Goal: Navigation & Orientation: Find specific page/section

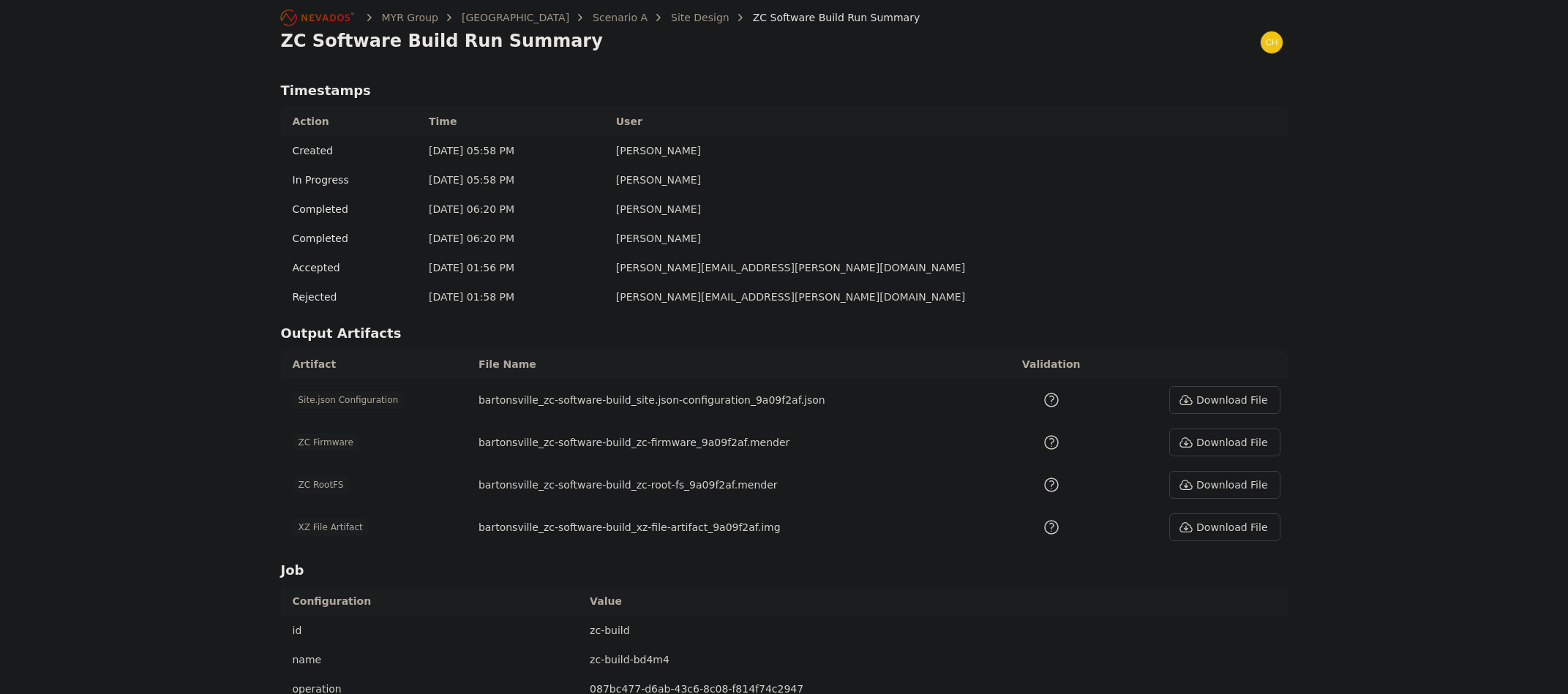
scroll to position [585, 0]
click at [671, 21] on link "Site Design" at bounding box center [700, 18] width 59 height 15
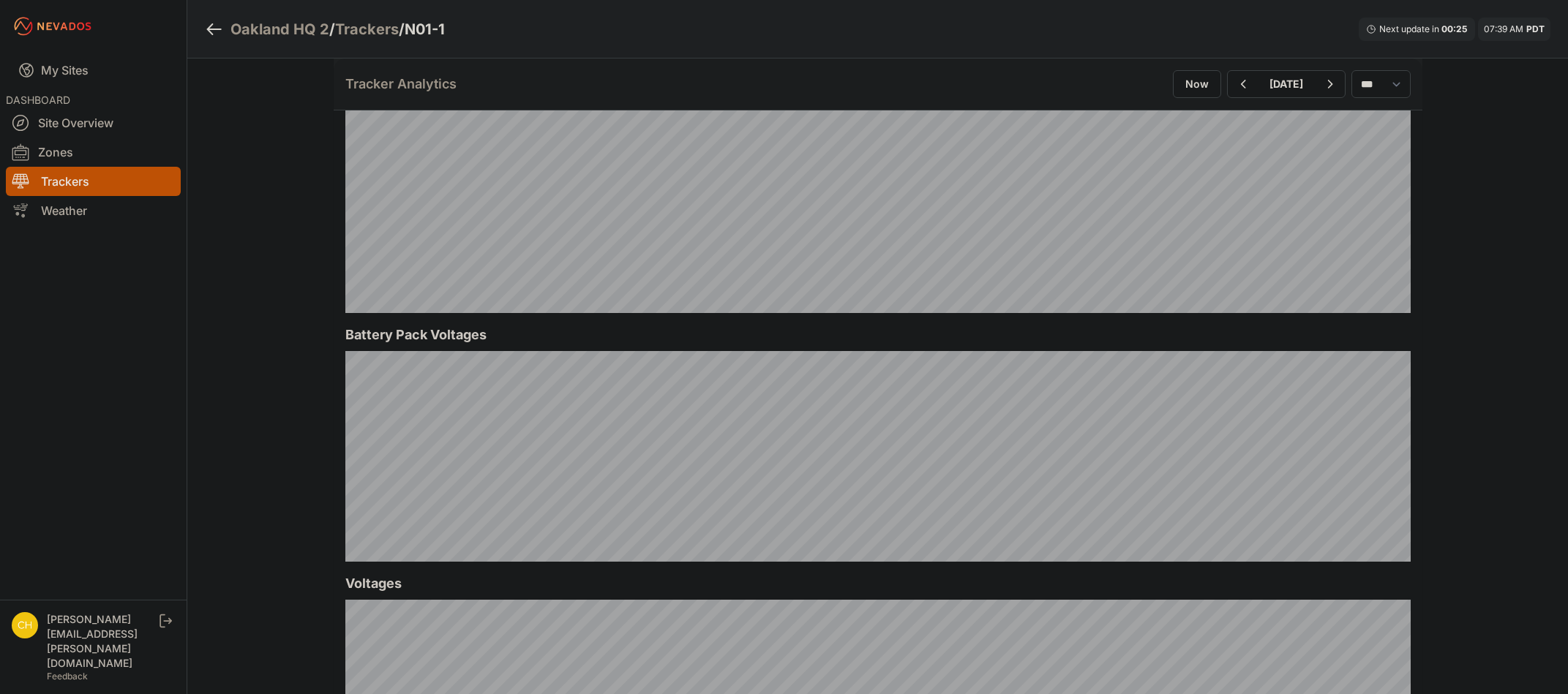
scroll to position [1170, 0]
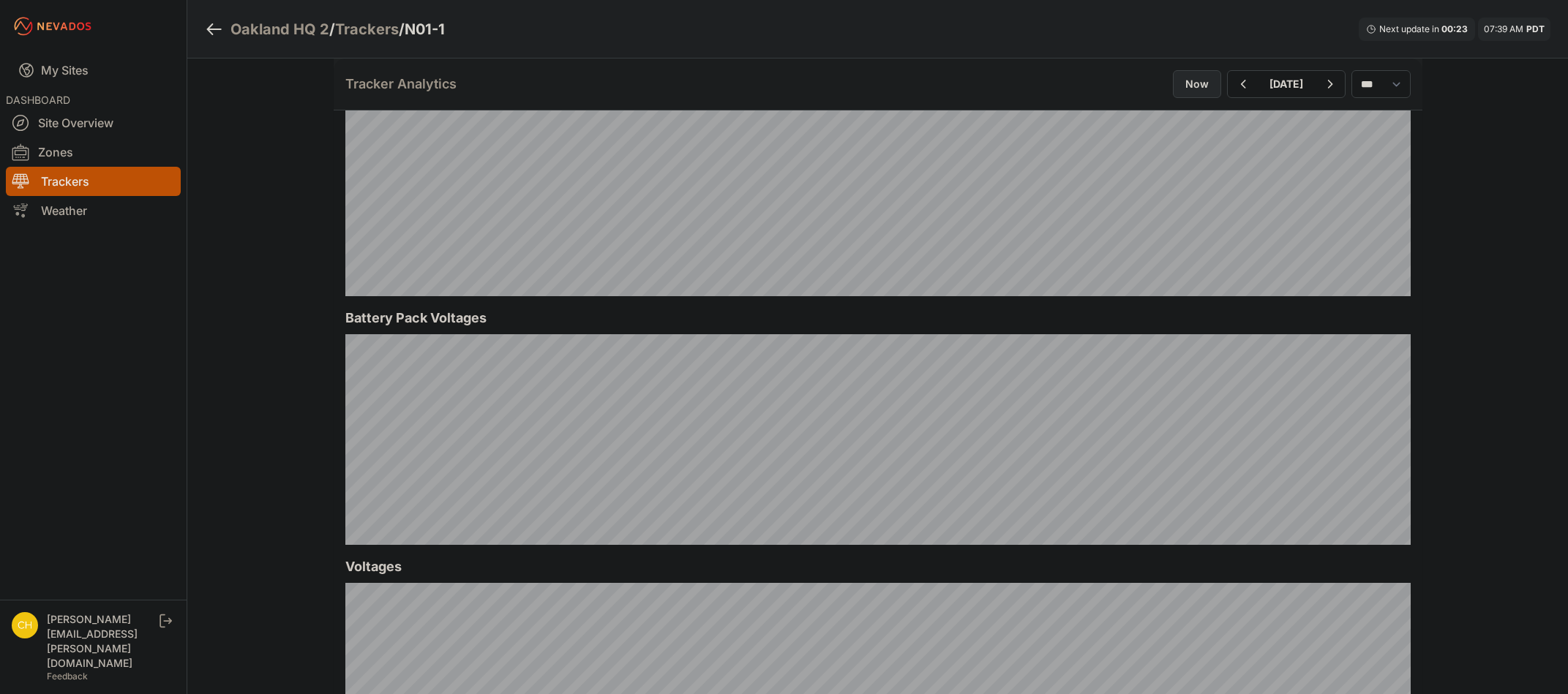
click at [1173, 94] on button "Now" at bounding box center [1197, 84] width 48 height 27
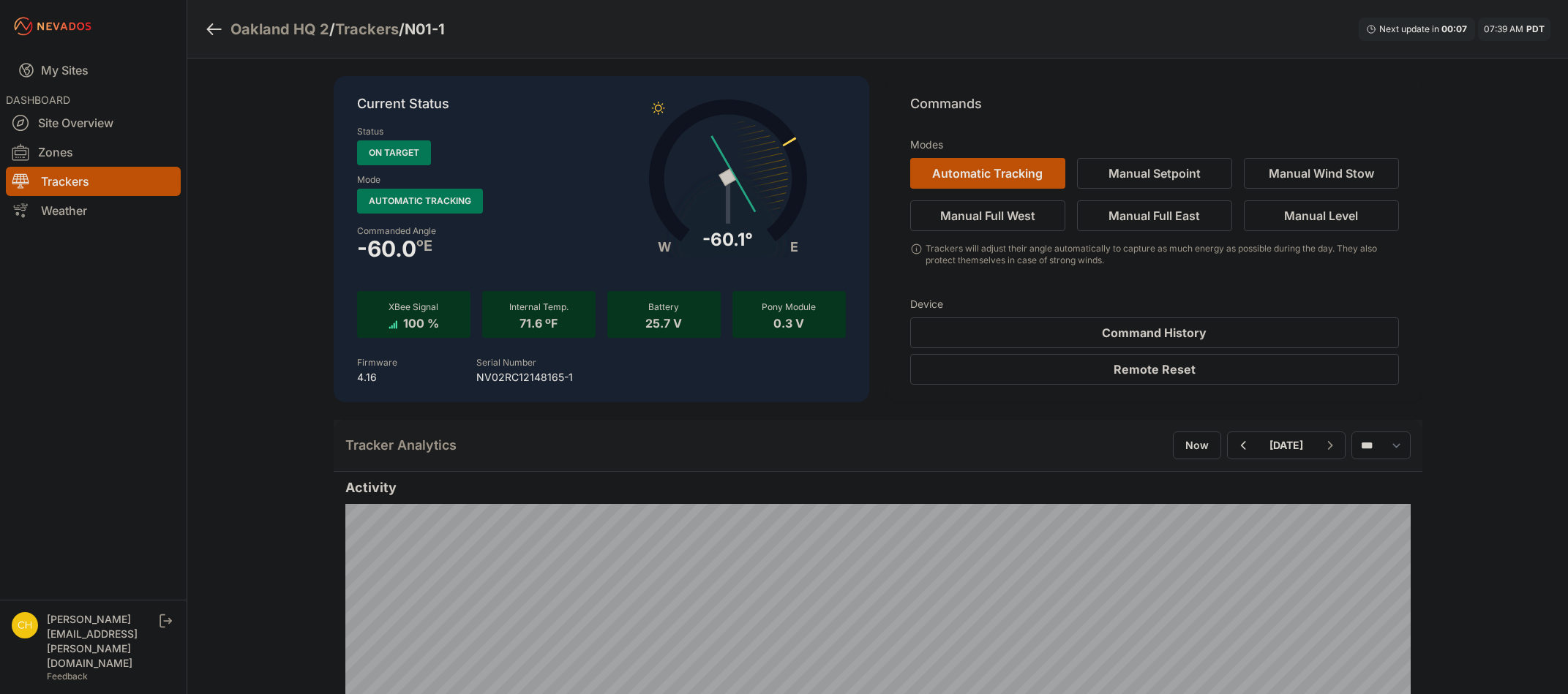
click at [27, 638] on img at bounding box center [25, 625] width 27 height 27
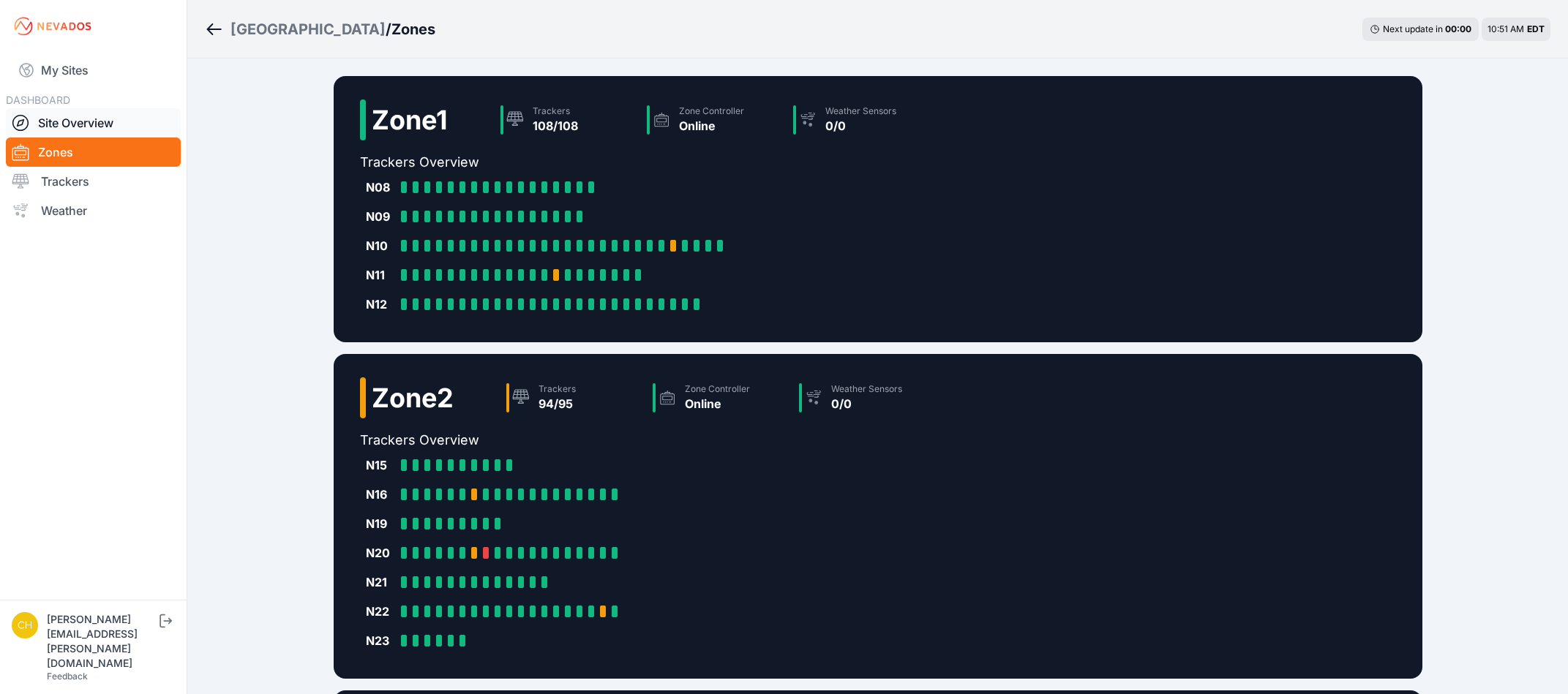
click at [51, 134] on link "Site Overview" at bounding box center [93, 123] width 175 height 29
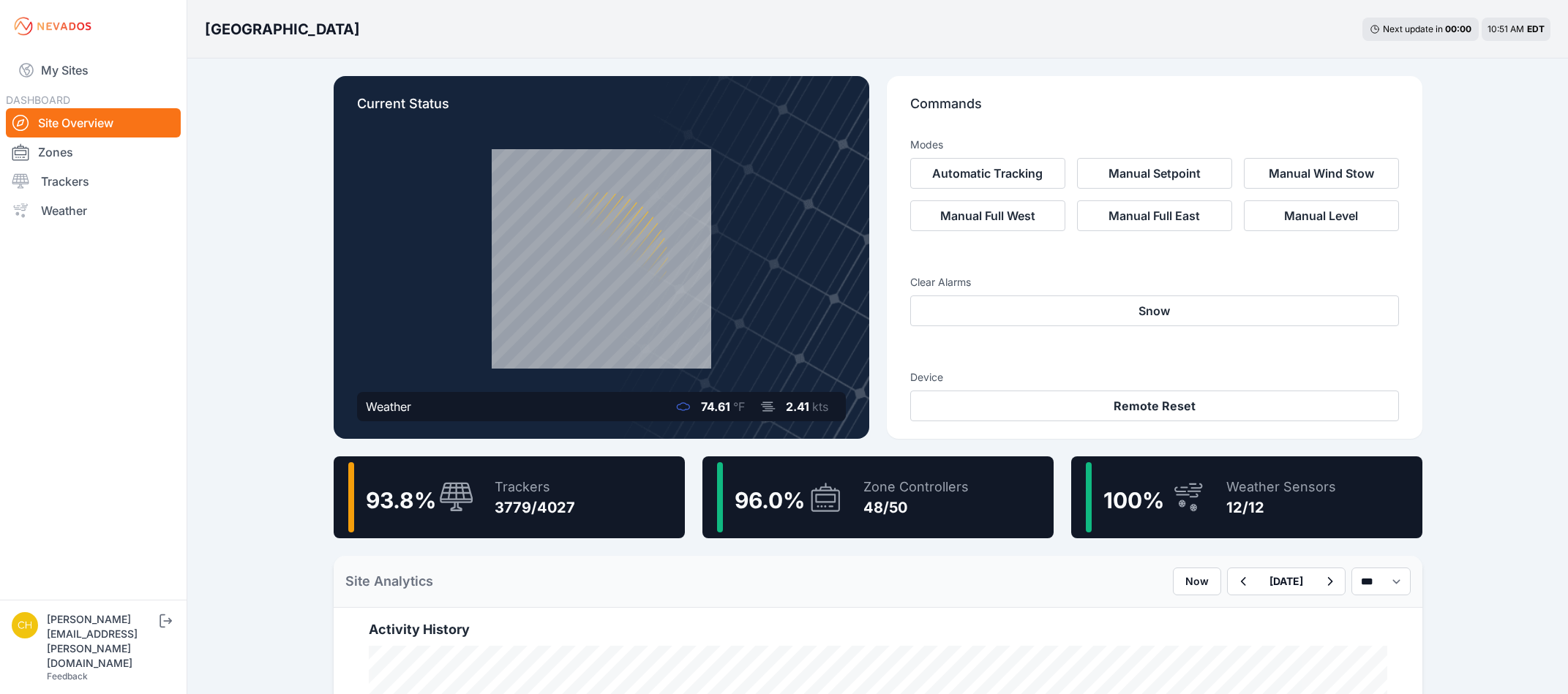
click at [886, 510] on div "48/50" at bounding box center [915, 507] width 106 height 20
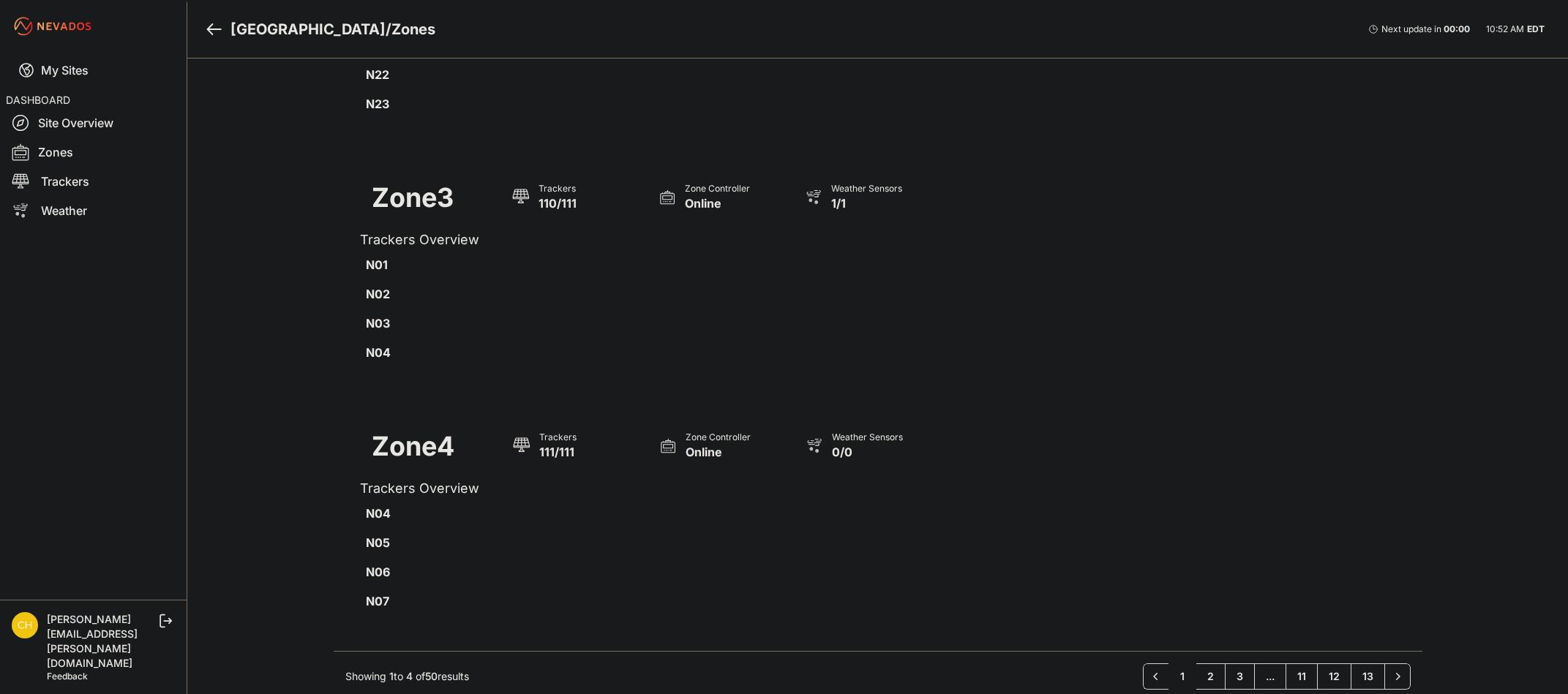
scroll to position [617, 0]
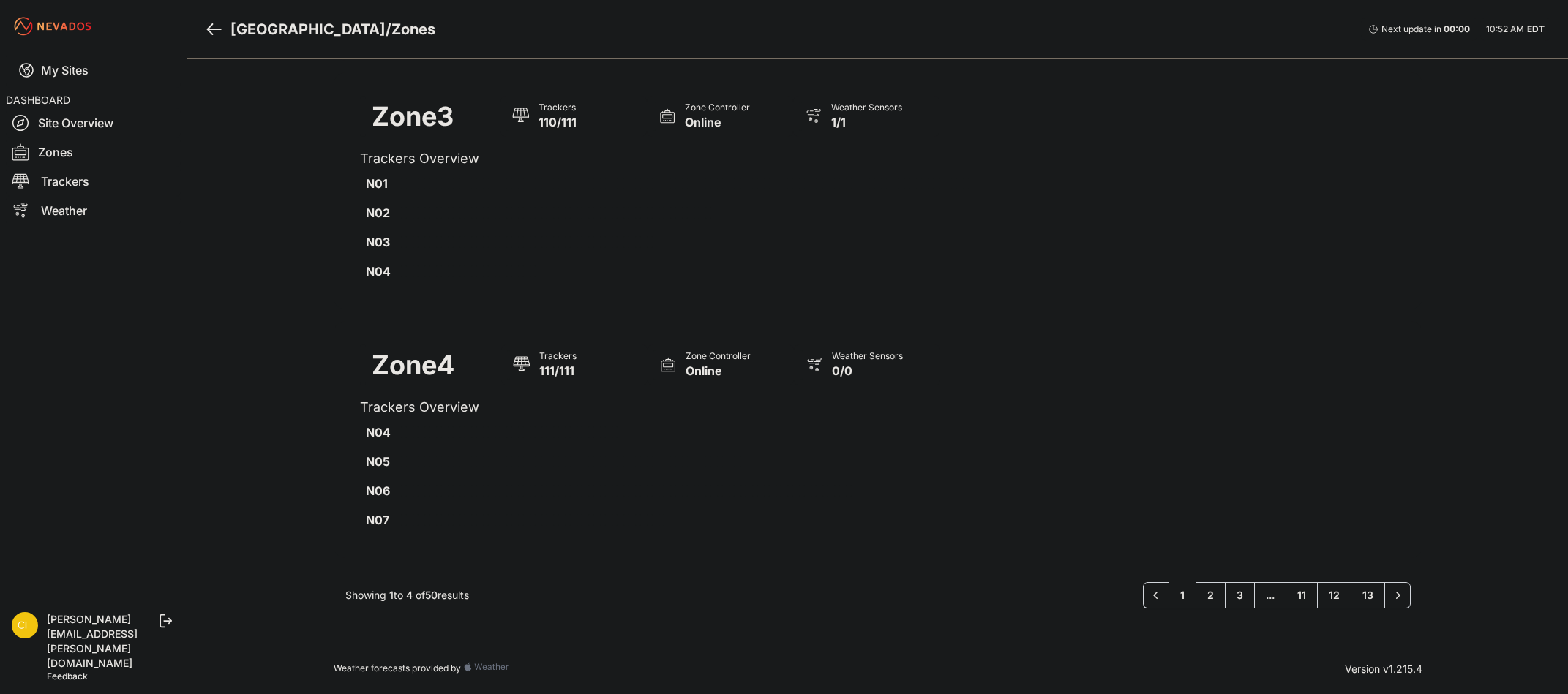
click at [1299, 594] on link "11" at bounding box center [1302, 595] width 32 height 27
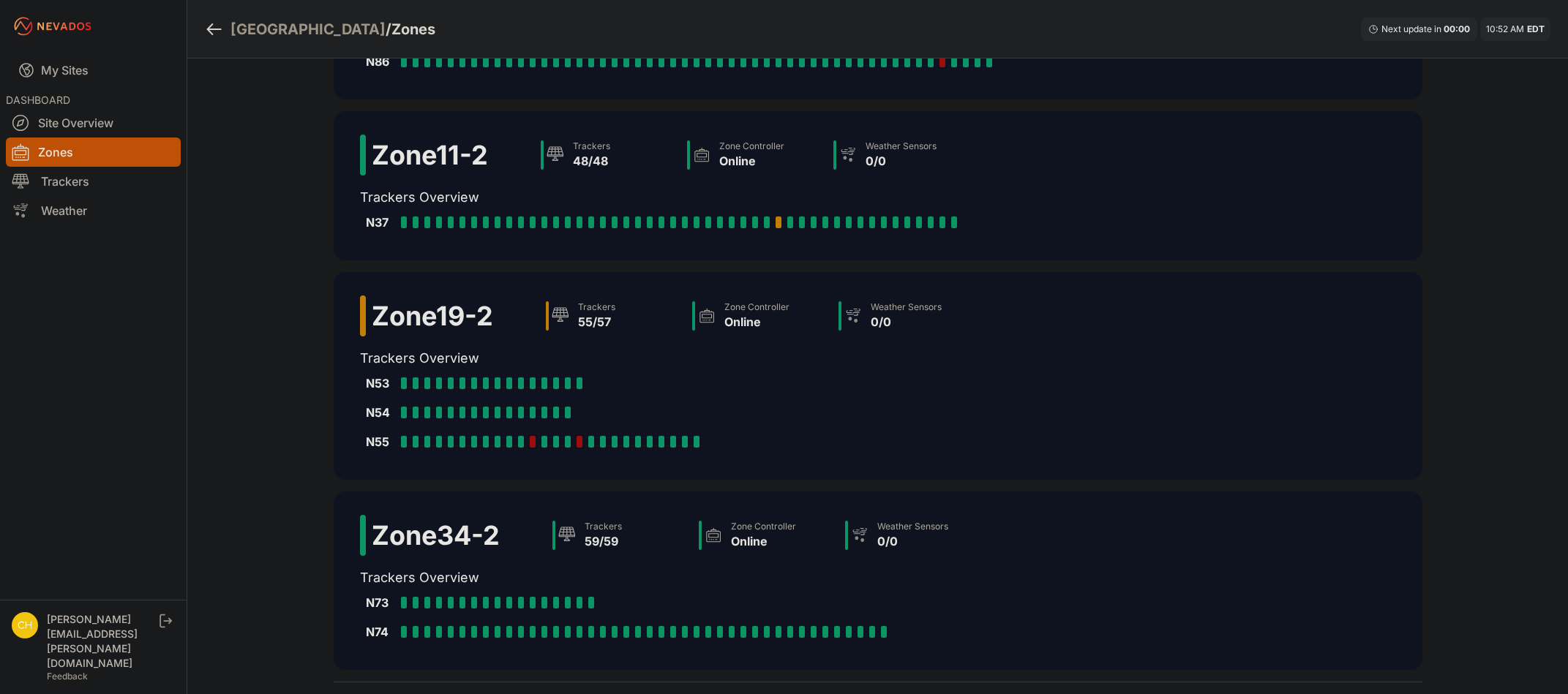
scroll to position [48, 0]
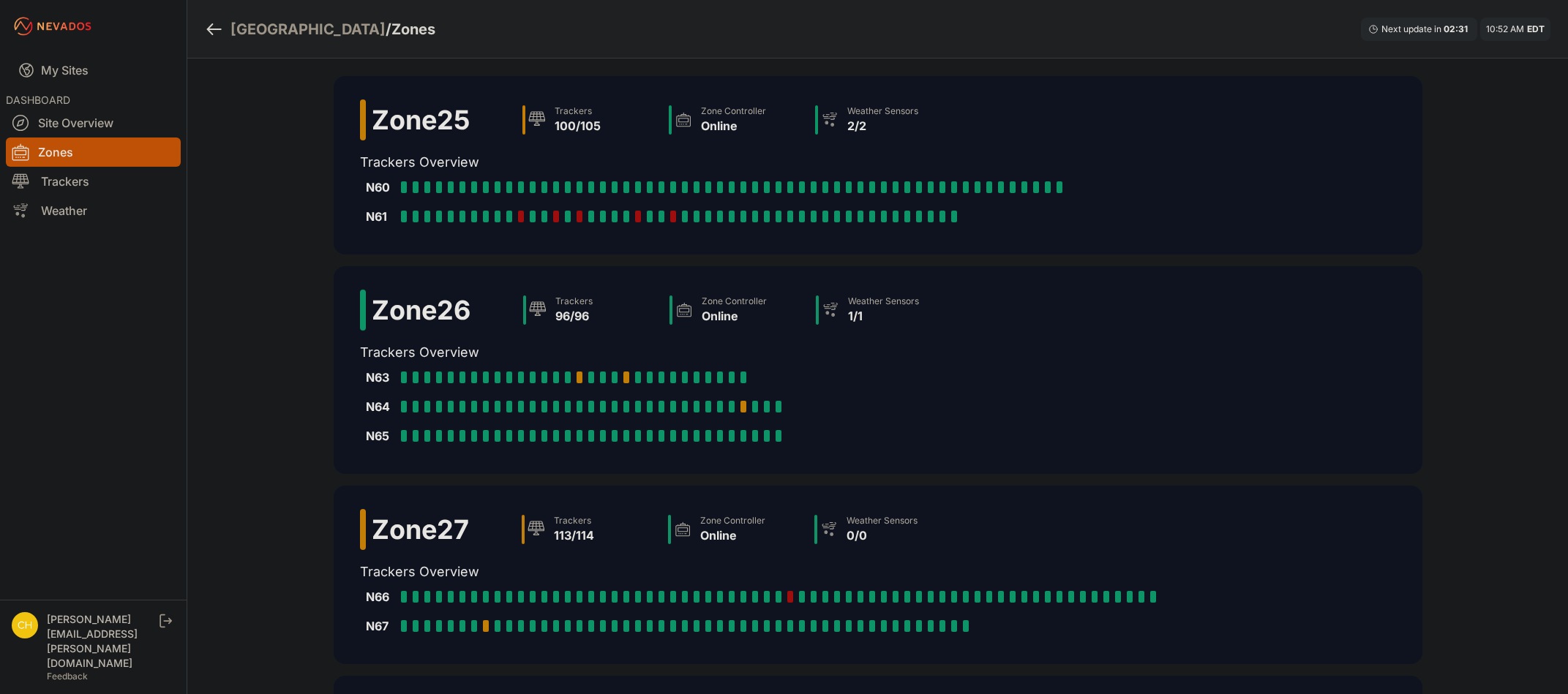
scroll to position [293, 0]
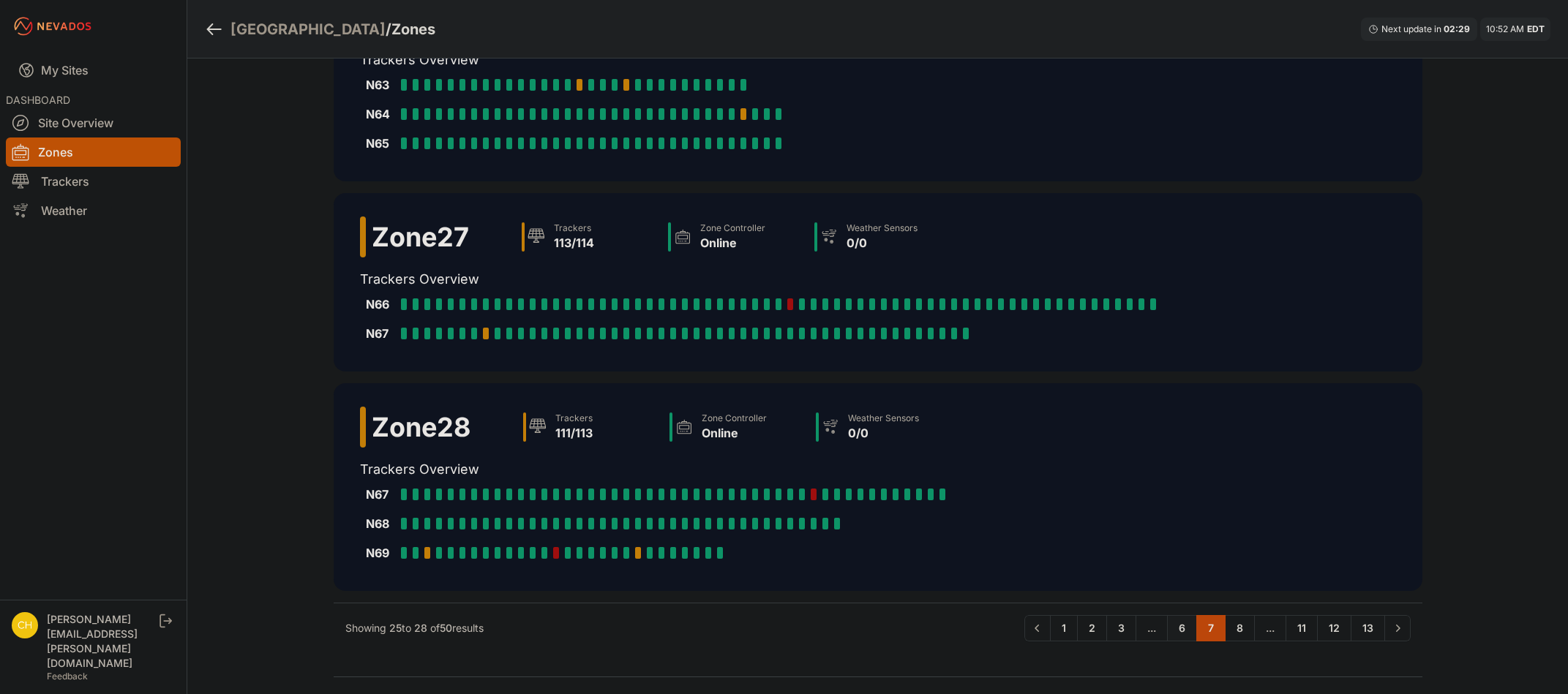
click at [1177, 625] on link "6" at bounding box center [1182, 628] width 30 height 27
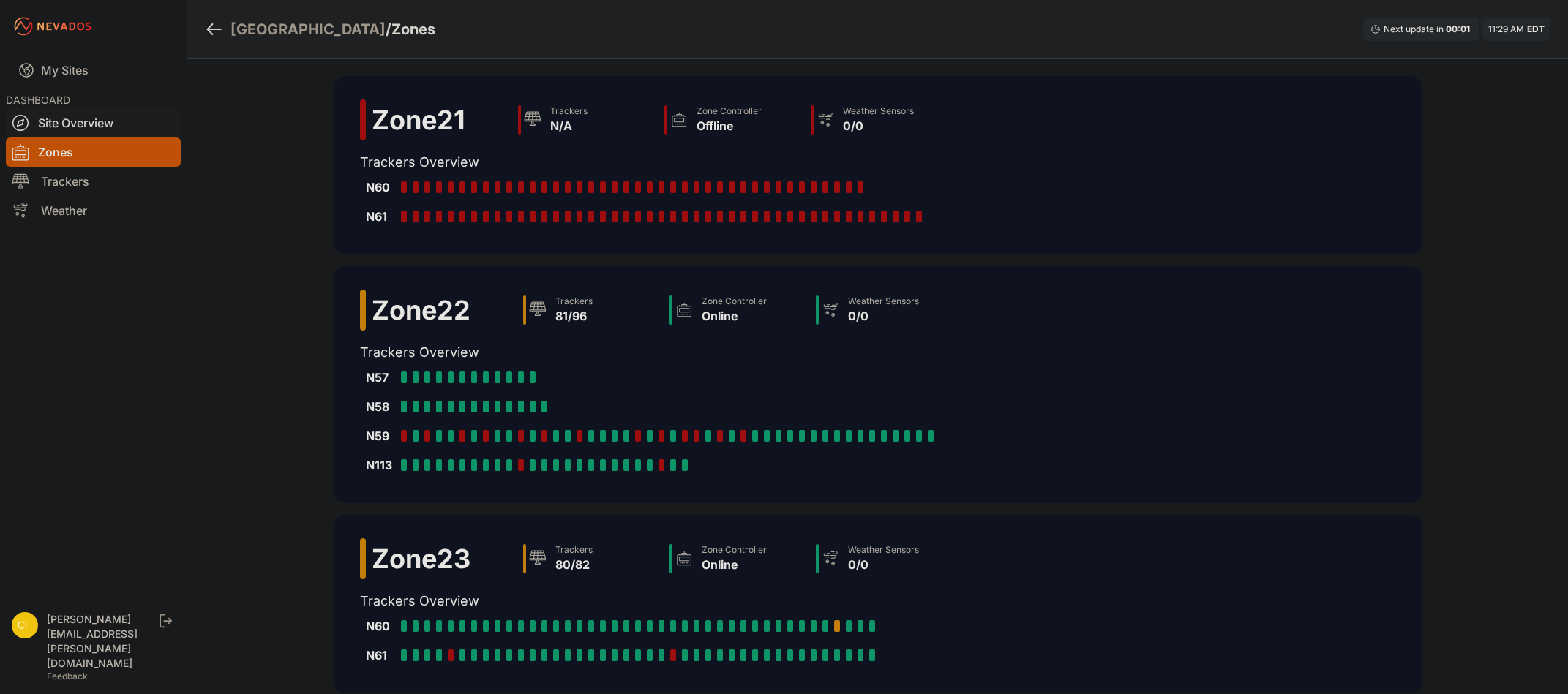
click at [102, 124] on link "Site Overview" at bounding box center [93, 123] width 175 height 29
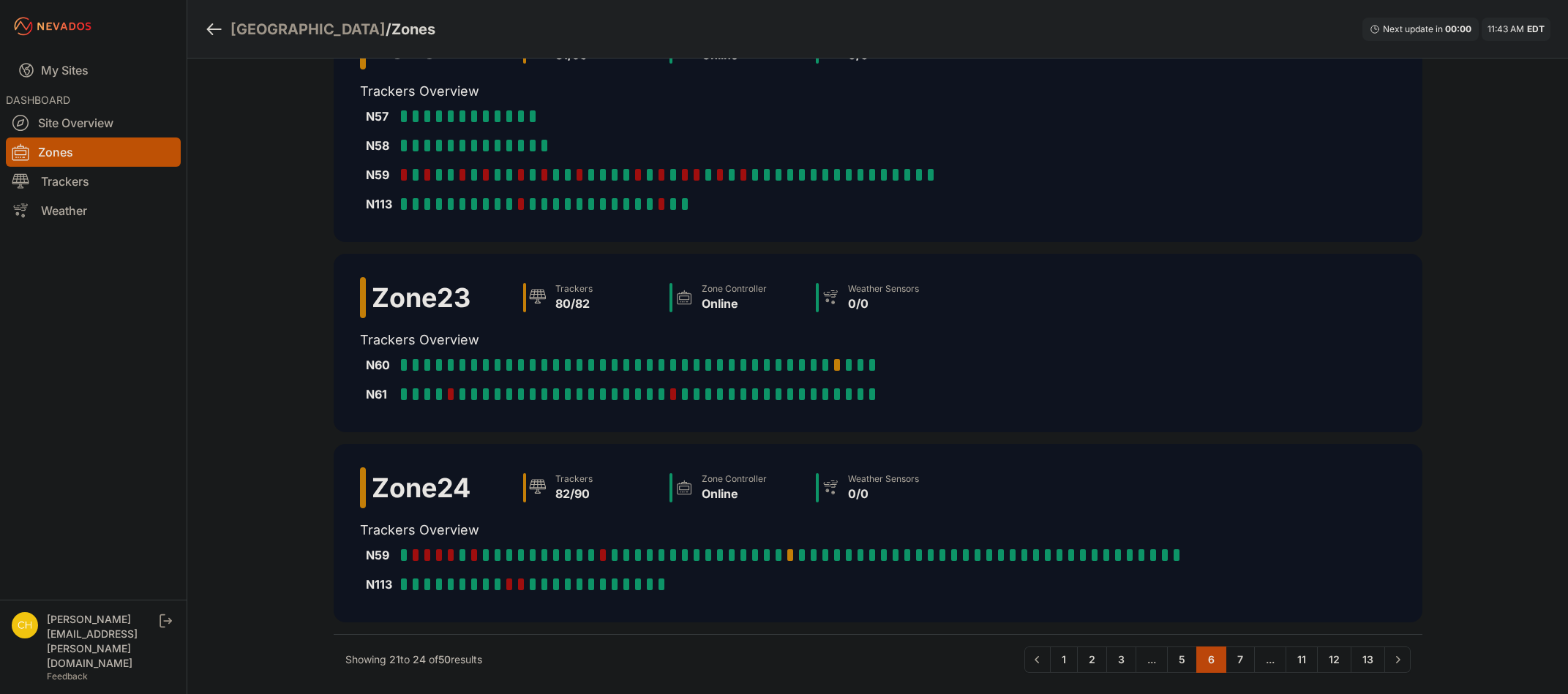
scroll to position [326, 0]
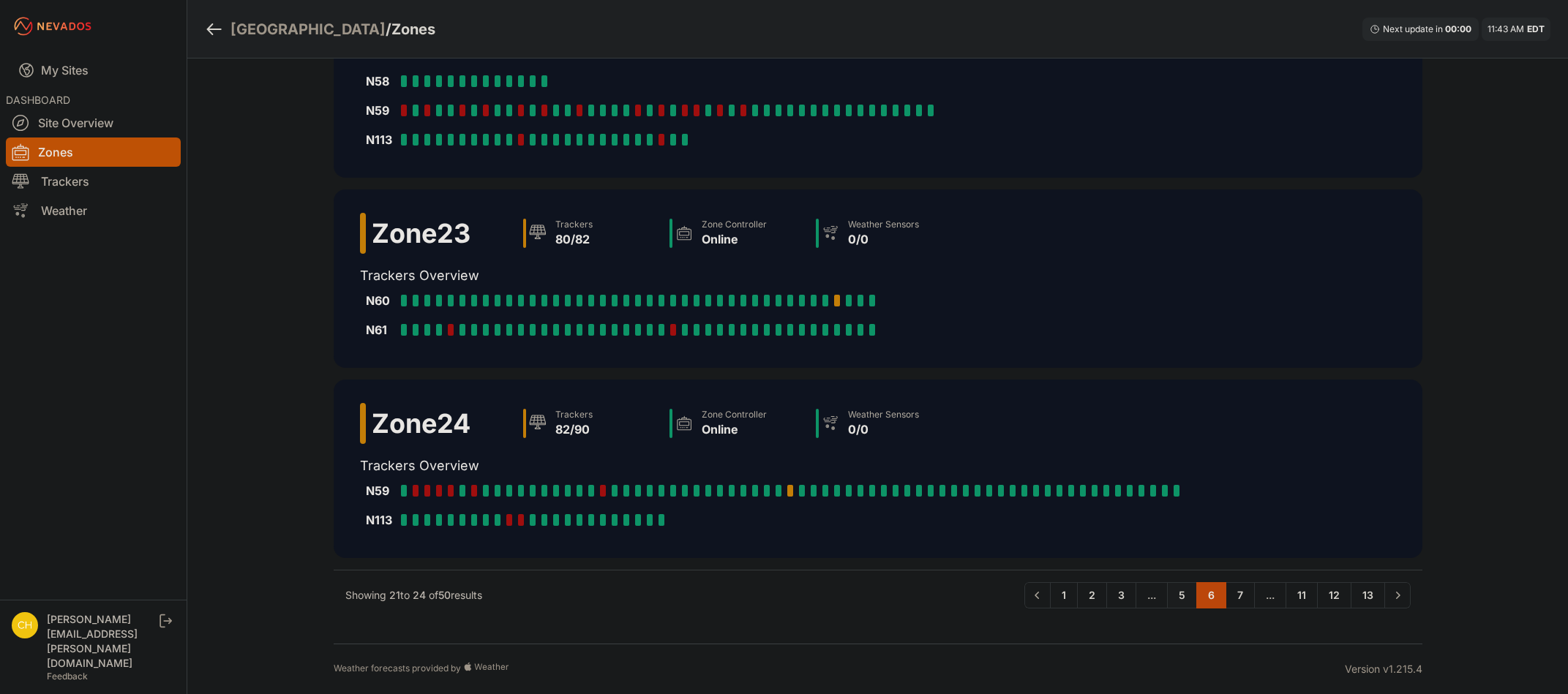
click at [1174, 602] on link "5" at bounding box center [1182, 595] width 30 height 27
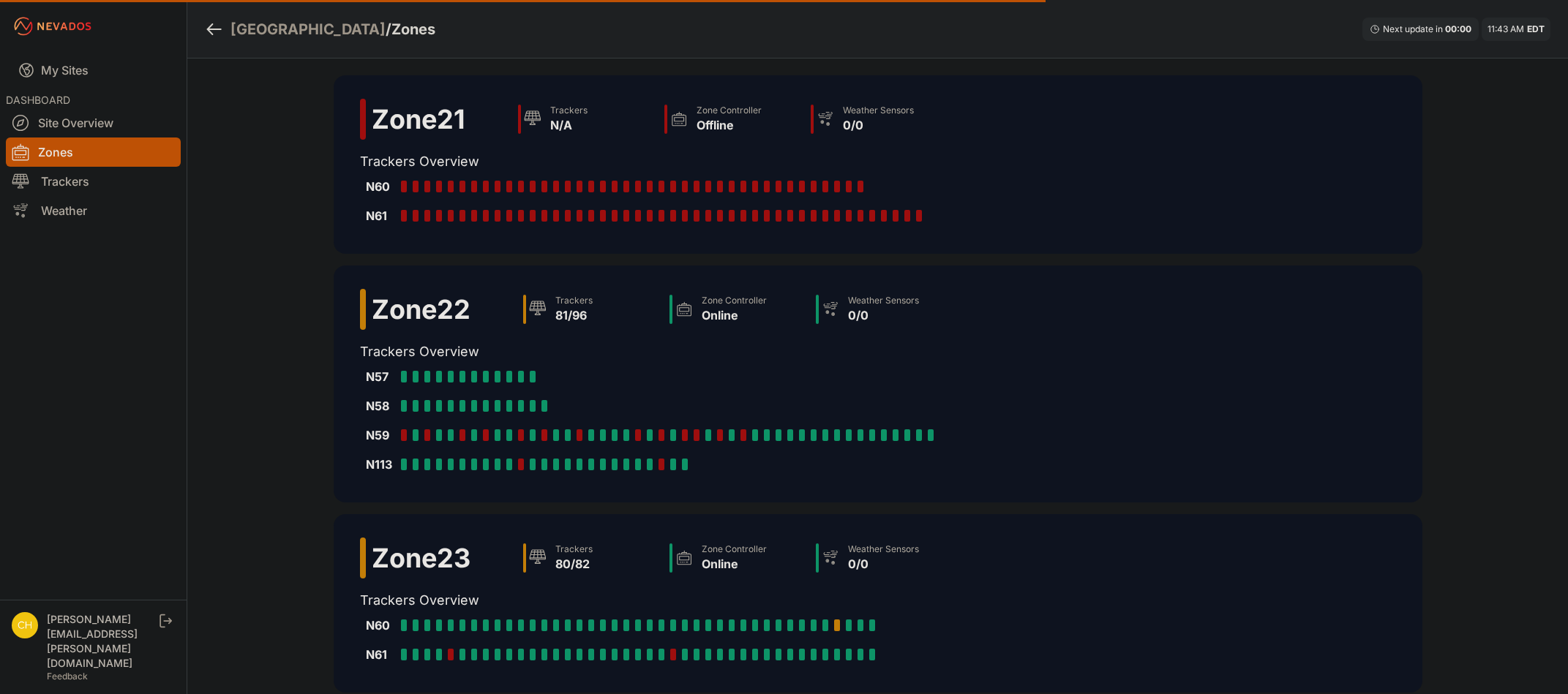
scroll to position [0, 0]
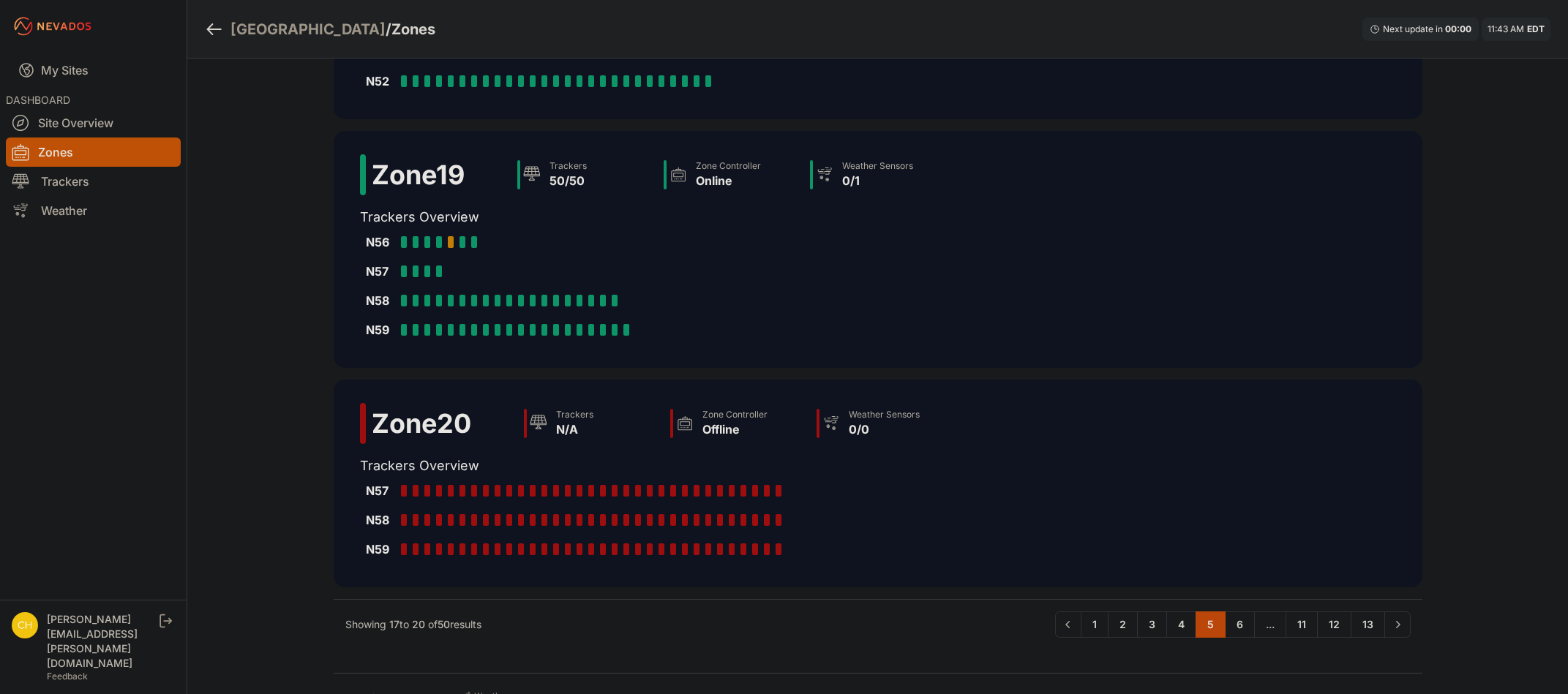
scroll to position [384, 0]
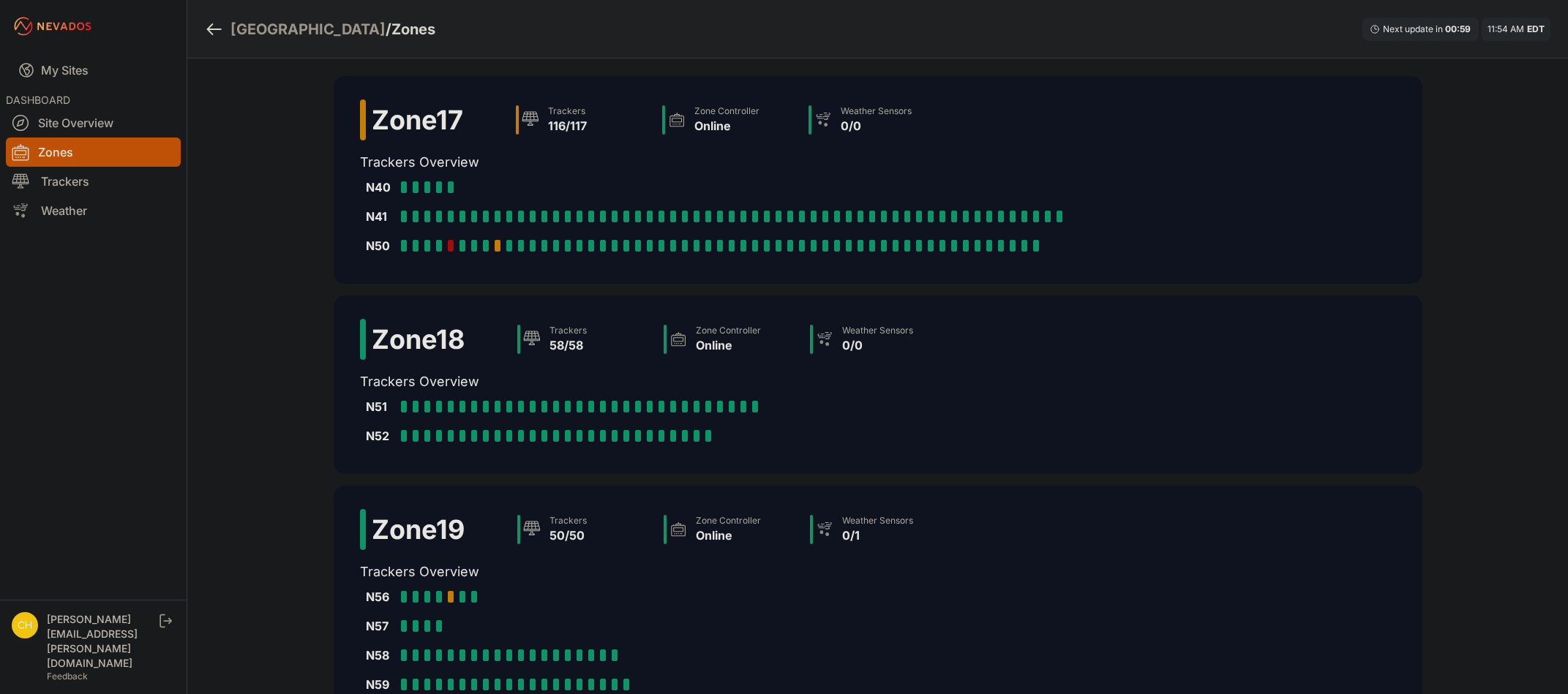
scroll to position [384, 0]
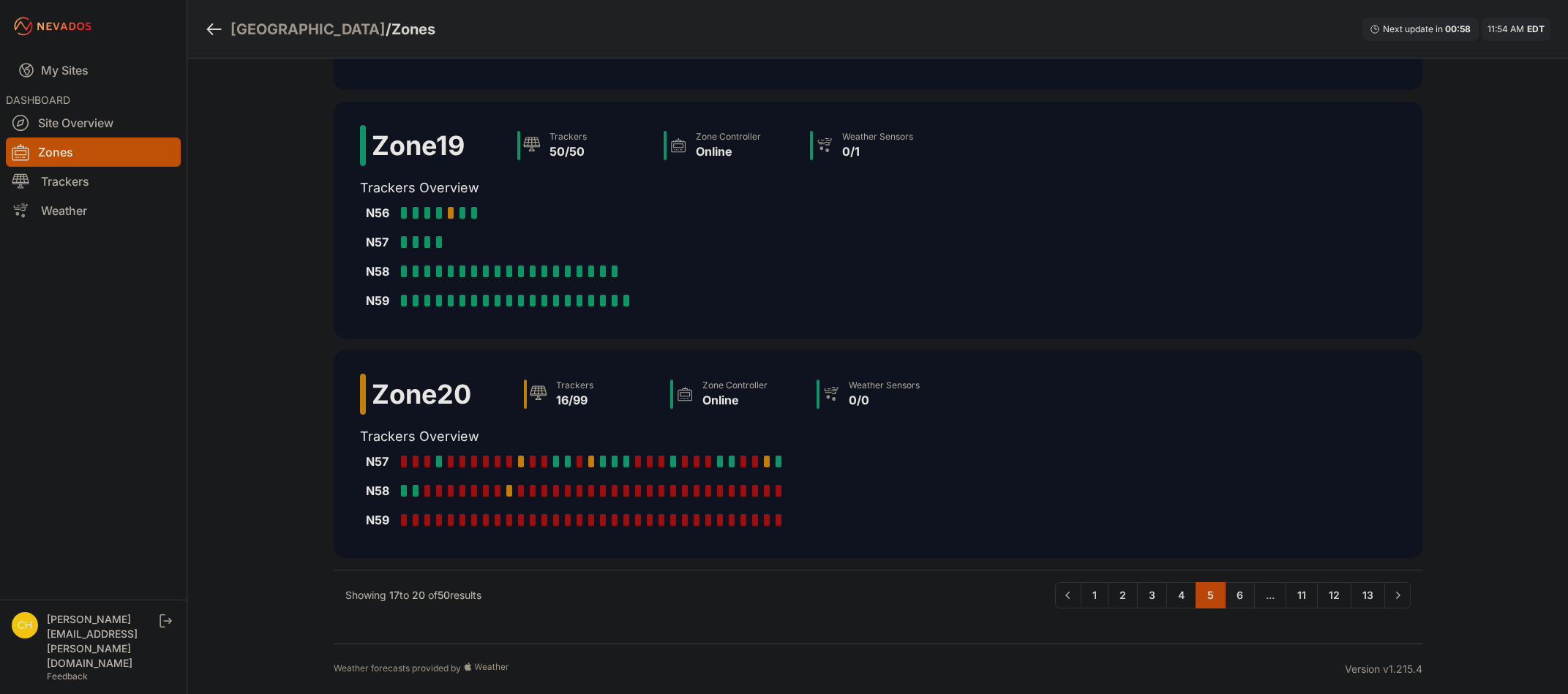
click at [1232, 594] on link "6" at bounding box center [1239, 595] width 30 height 27
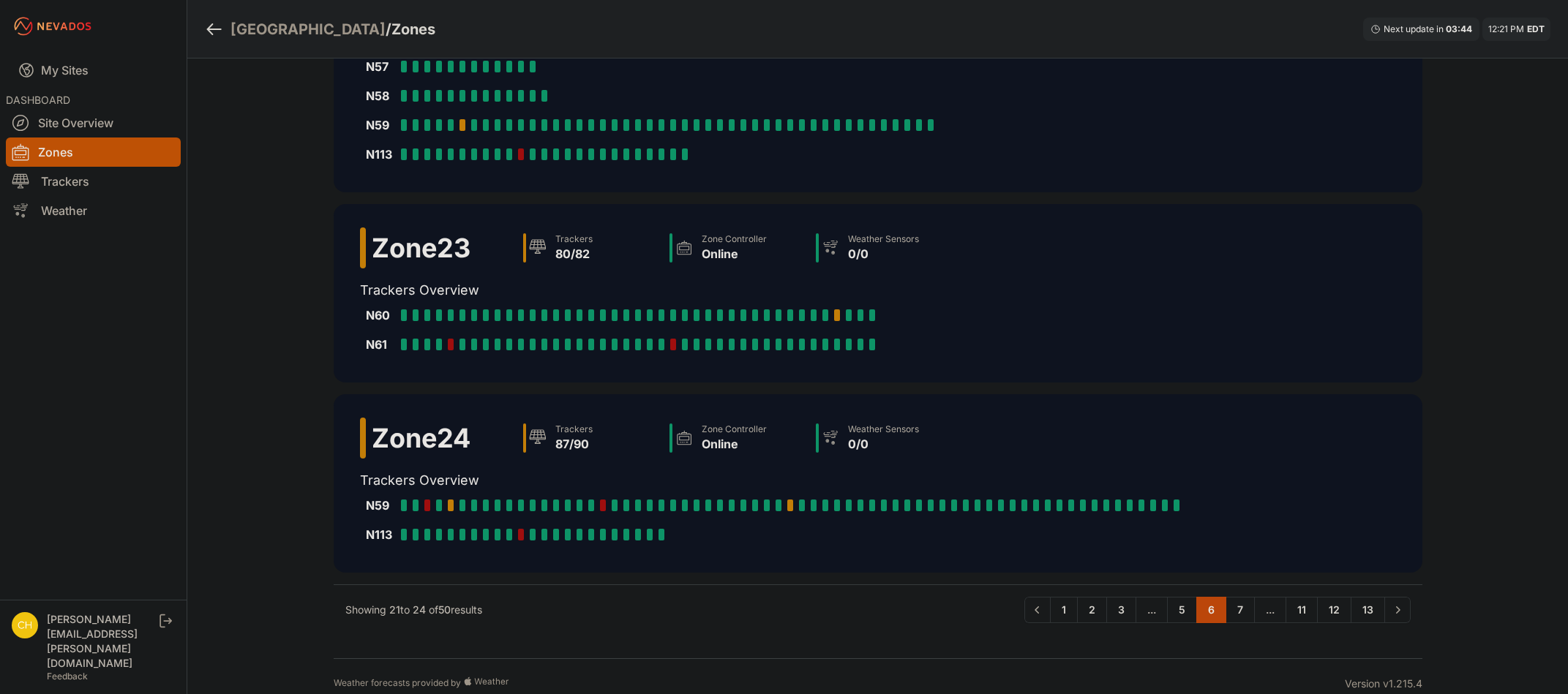
scroll to position [326, 0]
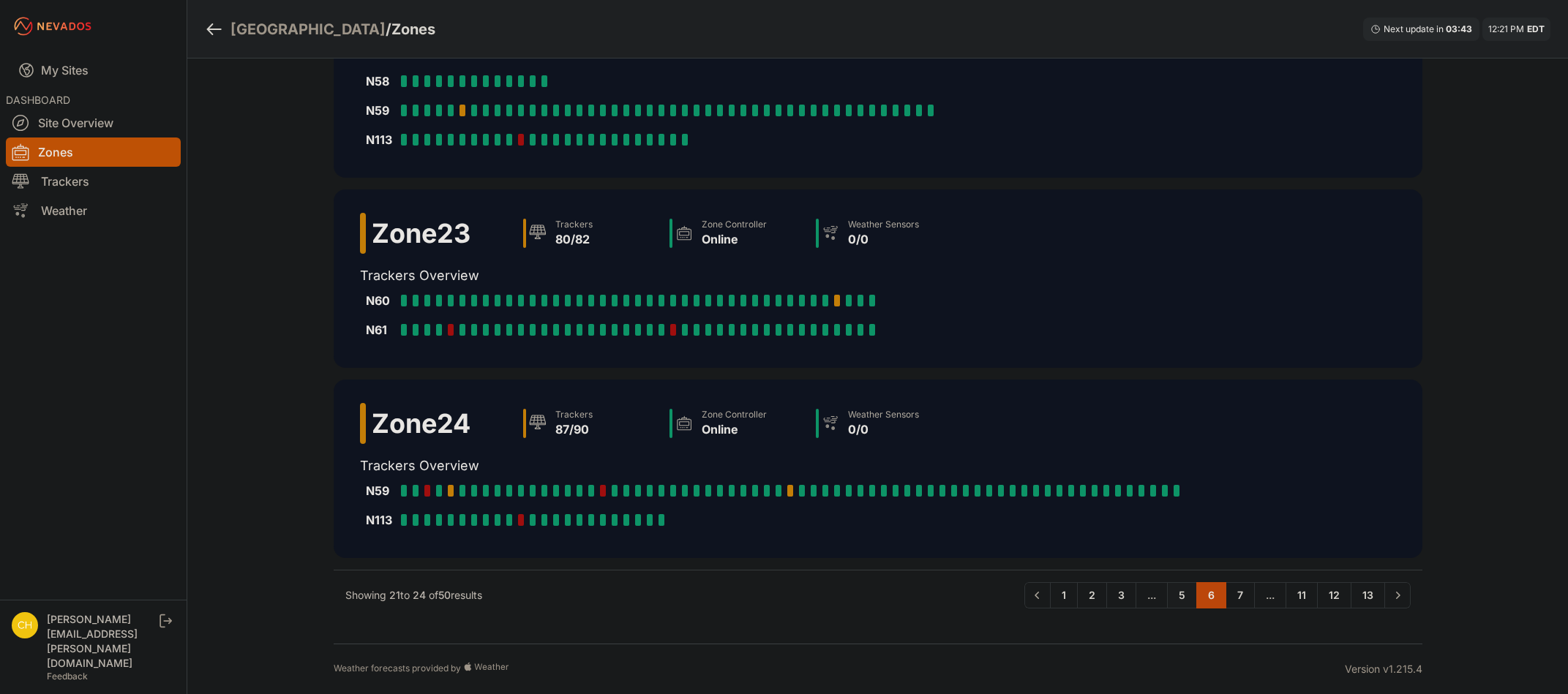
click at [1176, 596] on link "5" at bounding box center [1182, 595] width 30 height 27
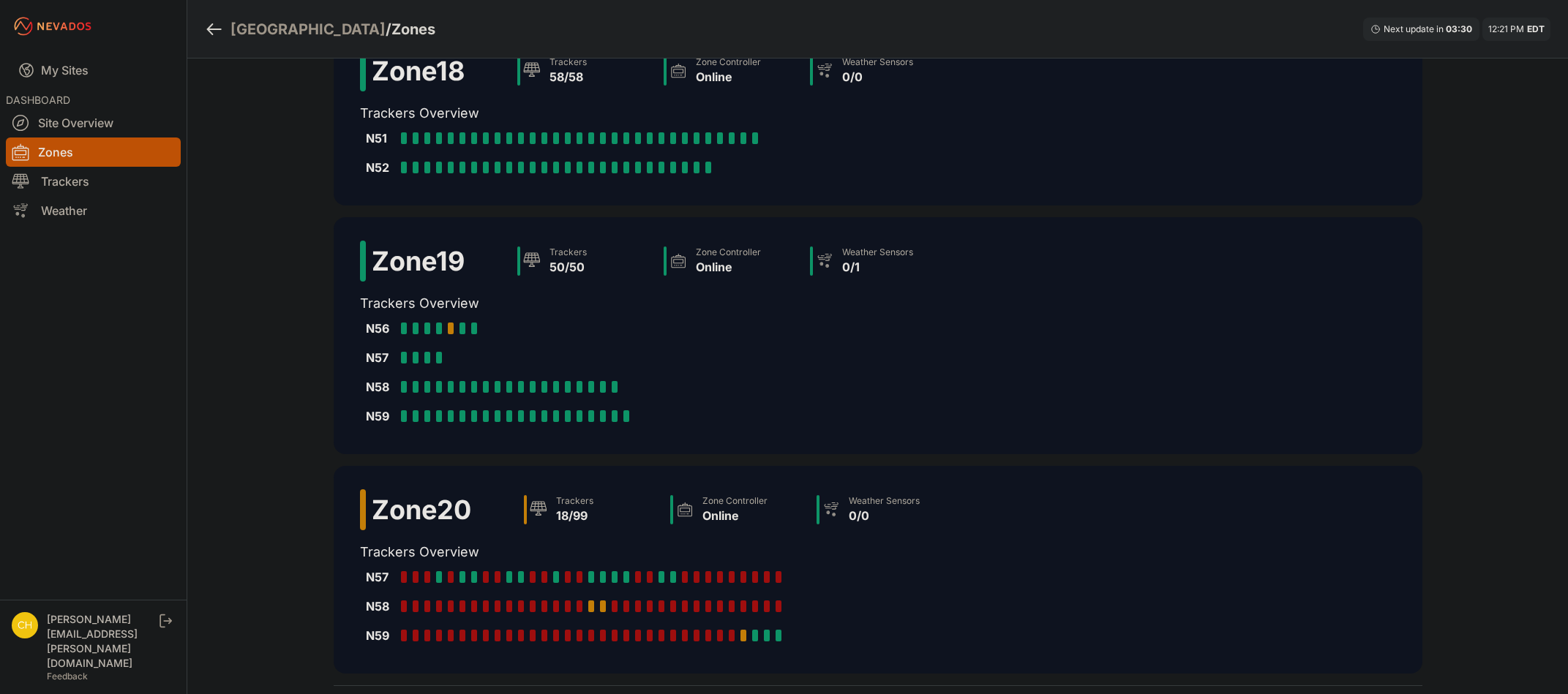
scroll to position [384, 0]
